Goal: Task Accomplishment & Management: Use online tool/utility

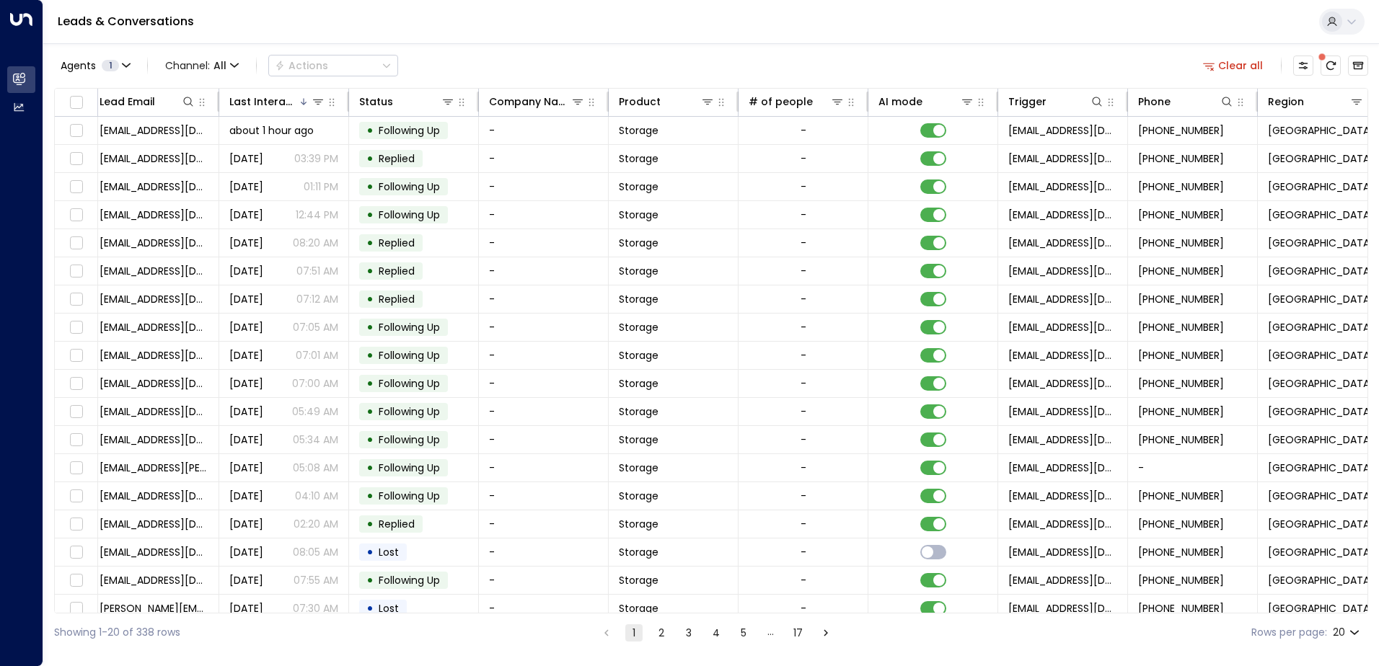
scroll to position [0, 621]
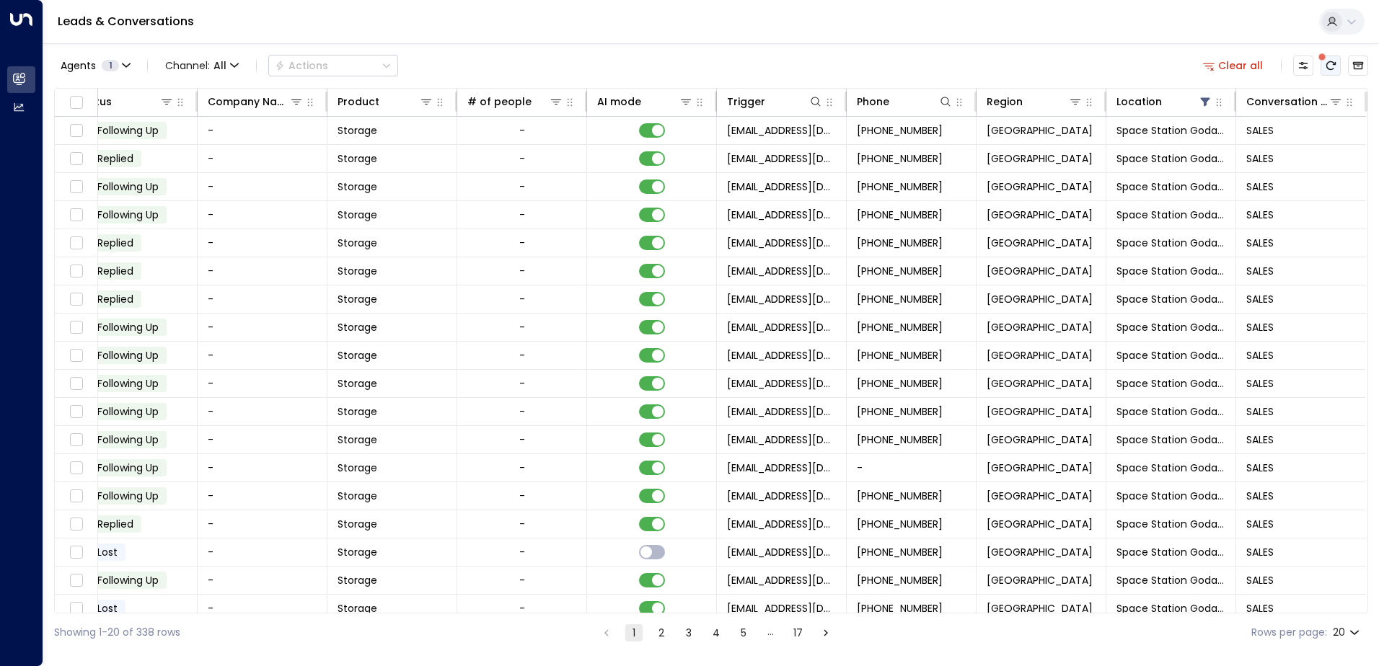
click at [1330, 68] on icon "There are new threads available. Refresh the grid to view the latest updates." at bounding box center [1331, 66] width 12 height 12
click at [1158, 109] on div "Location" at bounding box center [1164, 101] width 96 height 17
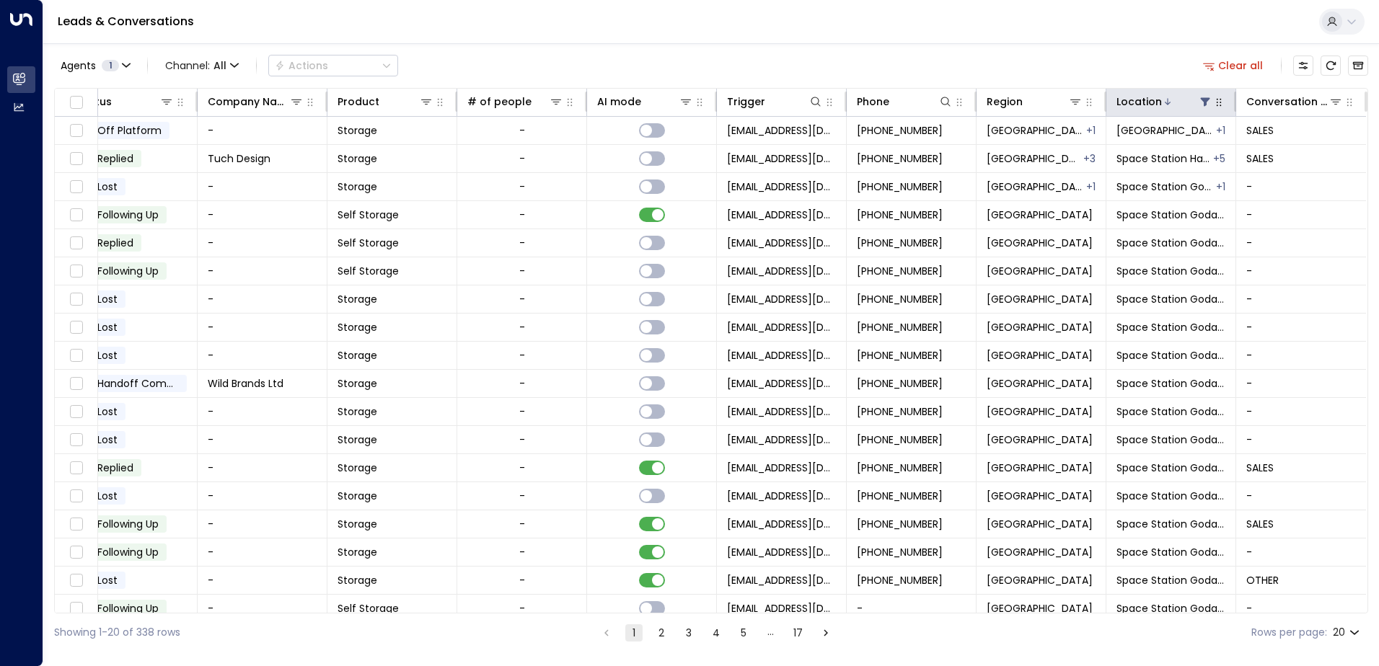
click at [1167, 110] on div "Location" at bounding box center [1164, 101] width 96 height 17
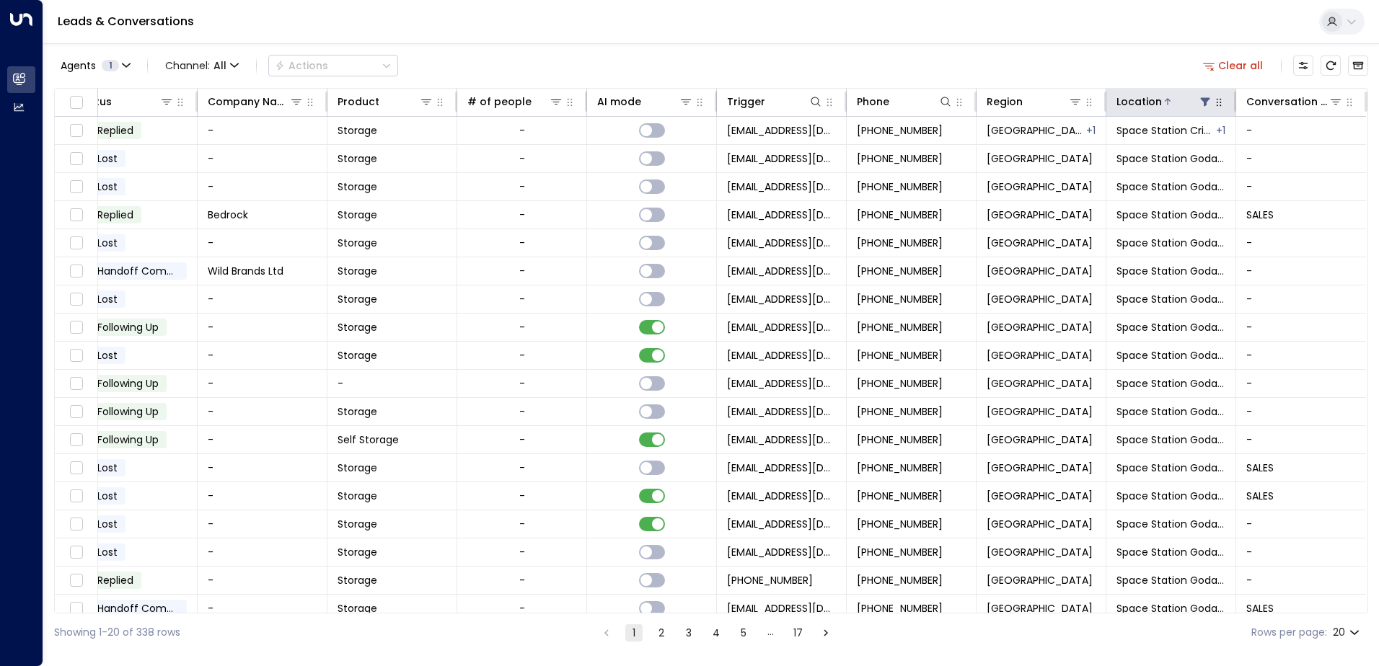
click at [1199, 105] on icon at bounding box center [1205, 102] width 12 height 12
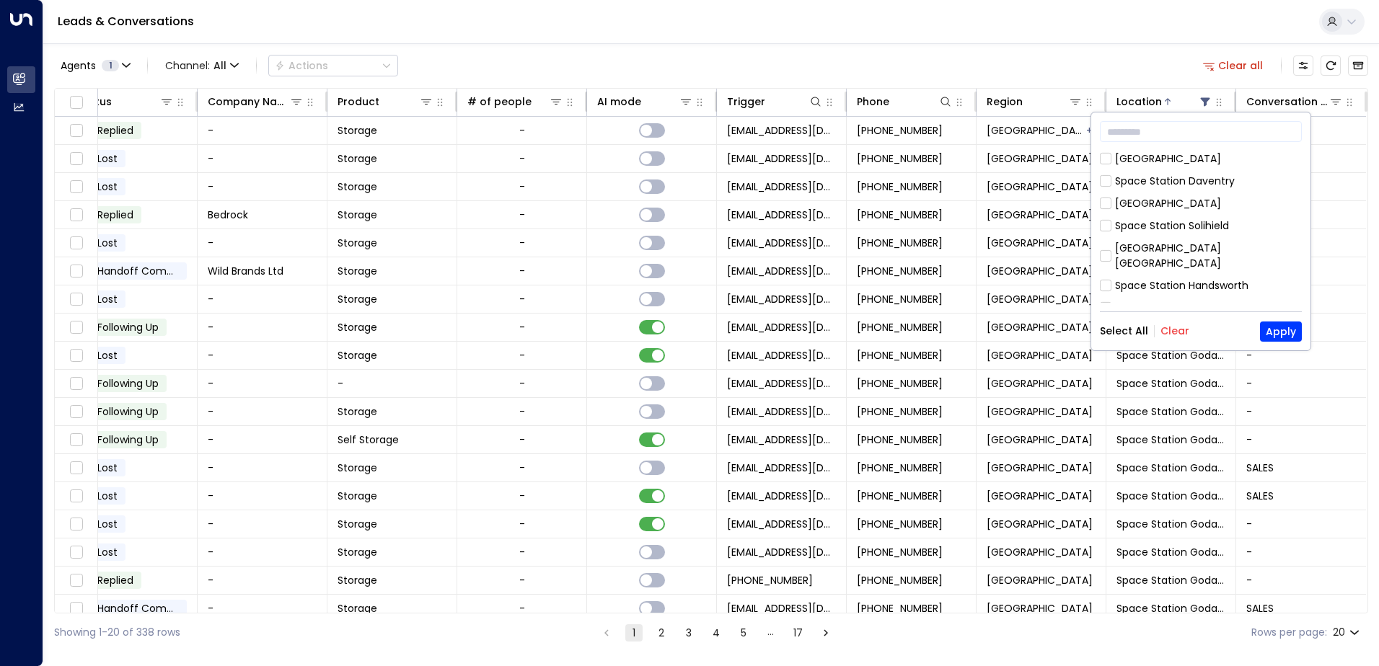
click at [1176, 334] on button "Clear" at bounding box center [1174, 331] width 29 height 12
click at [1112, 179] on div "Space Station Godalming" at bounding box center [1201, 186] width 202 height 15
click at [1271, 322] on button "Apply" at bounding box center [1281, 332] width 42 height 20
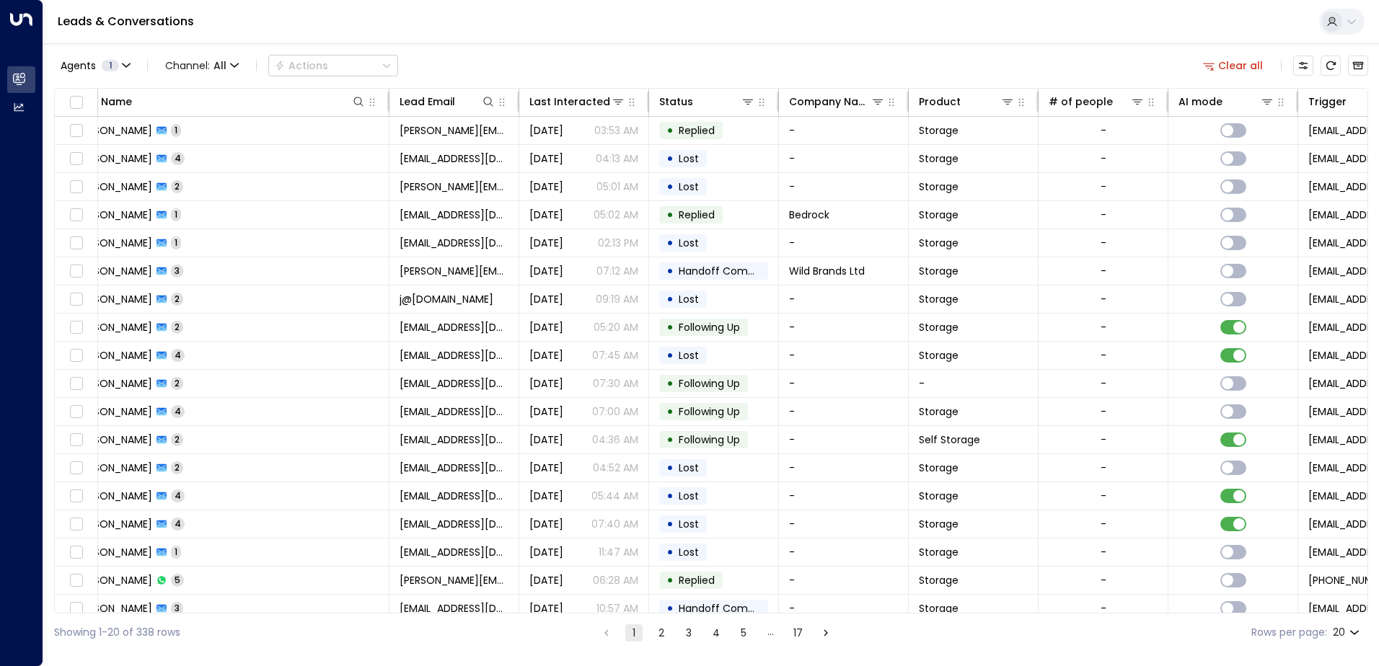
scroll to position [0, 0]
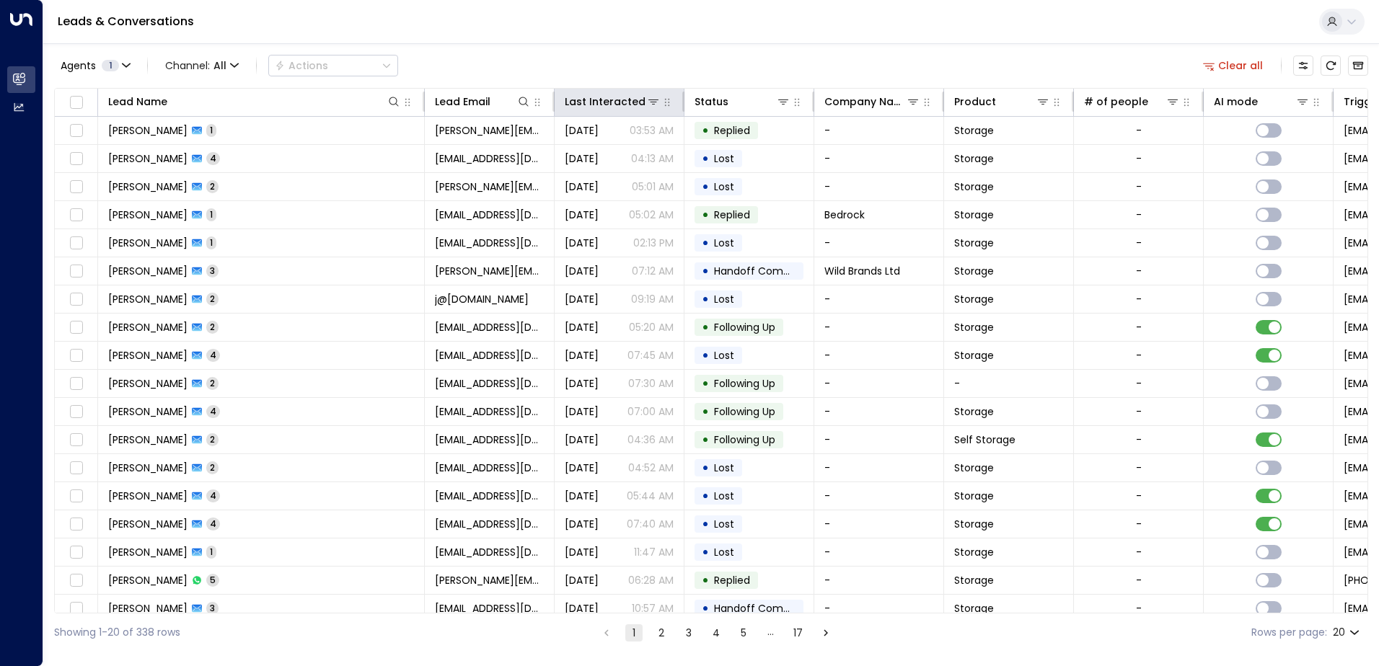
click at [599, 90] on div "Agents 1 Channel: All Actions Clear all Lead Name Lead Email Last Interacted St…" at bounding box center [711, 347] width 1314 height 609
click at [603, 97] on div "Last Interacted" at bounding box center [599, 101] width 69 height 17
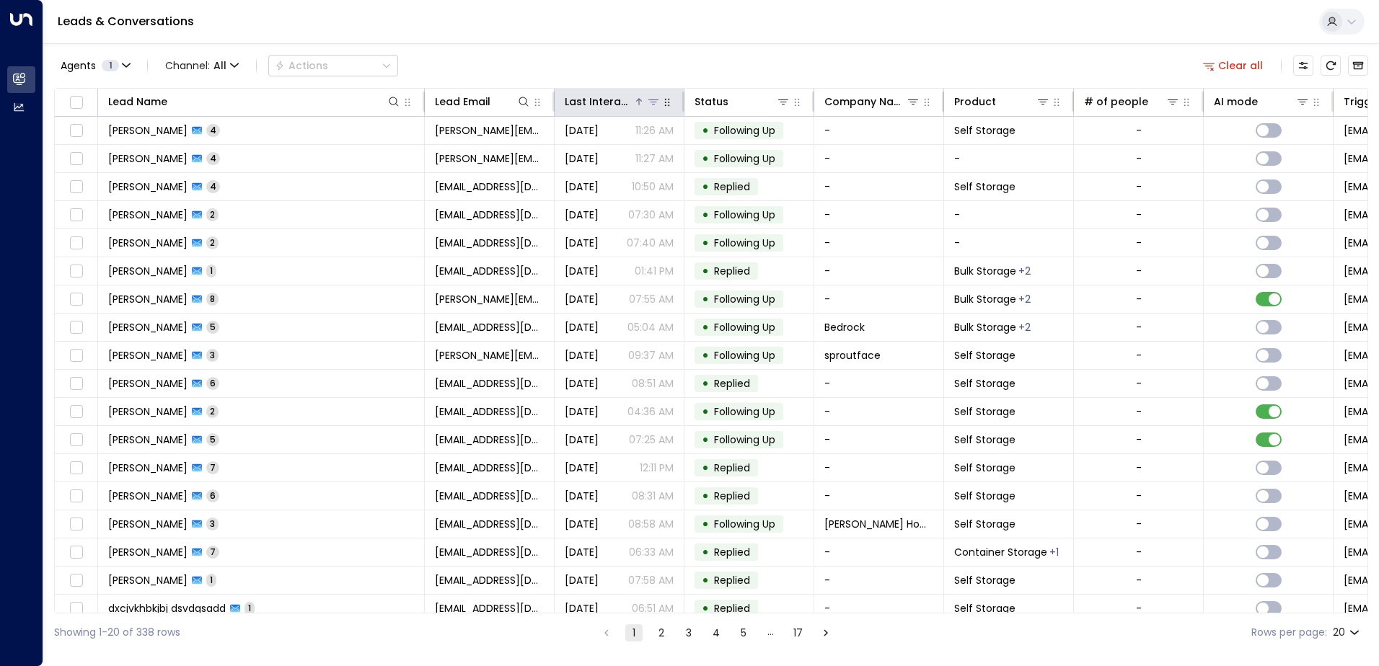
click at [615, 100] on div "Last Interacted" at bounding box center [599, 101] width 69 height 17
